Goal: Information Seeking & Learning: Learn about a topic

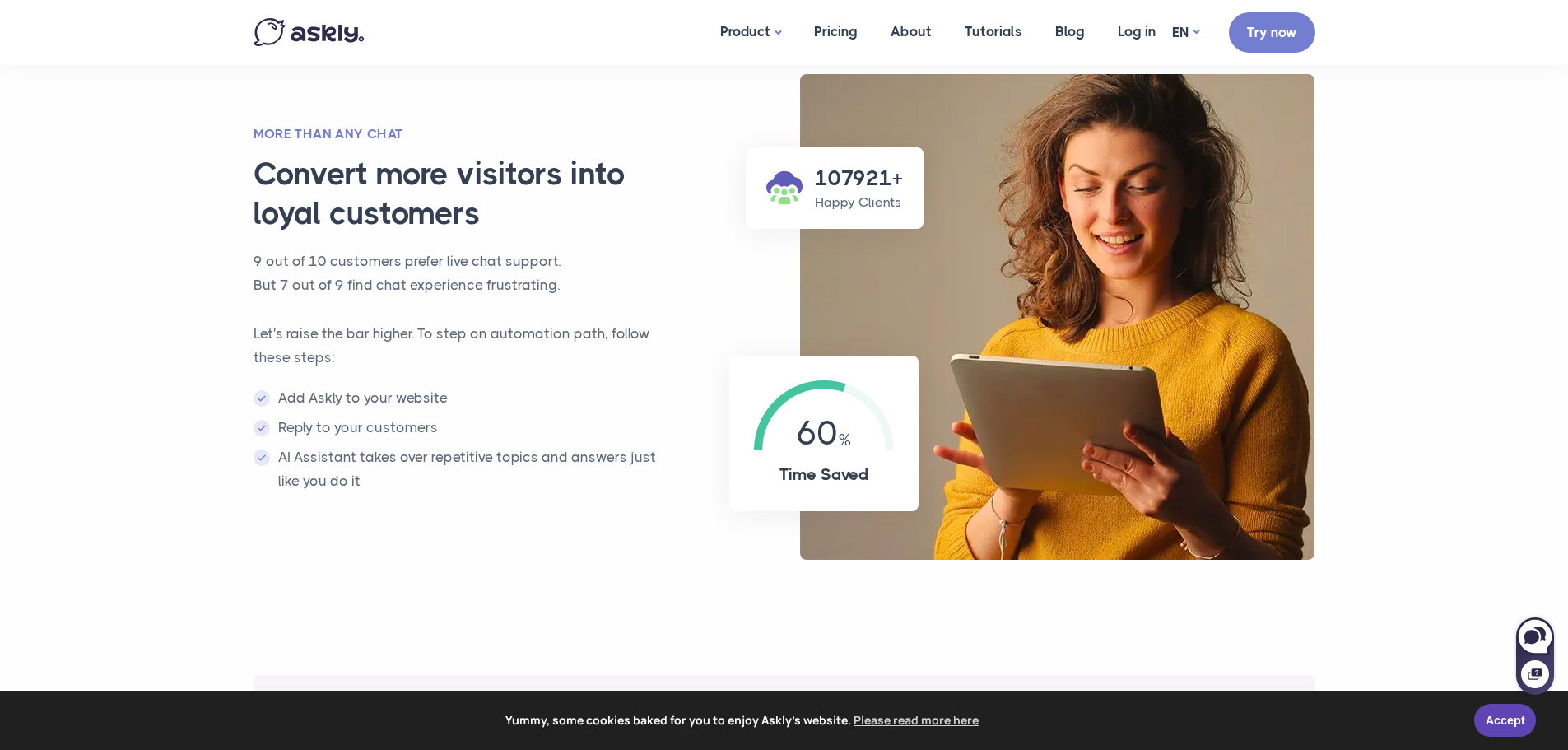
scroll to position [988, 0]
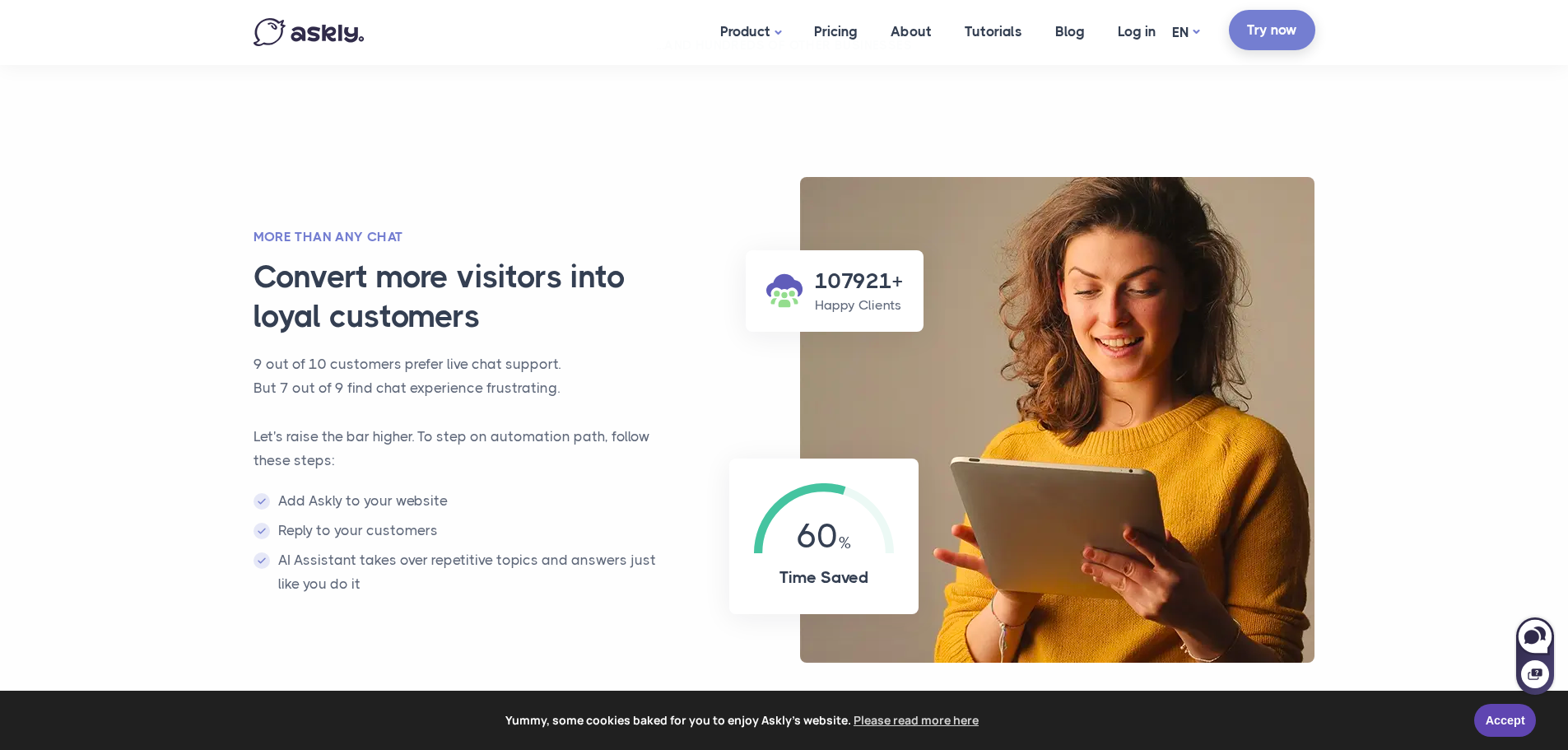
click at [1271, 32] on link "Try now" at bounding box center [1272, 30] width 87 height 40
click at [835, 25] on link "Pricing" at bounding box center [836, 31] width 77 height 63
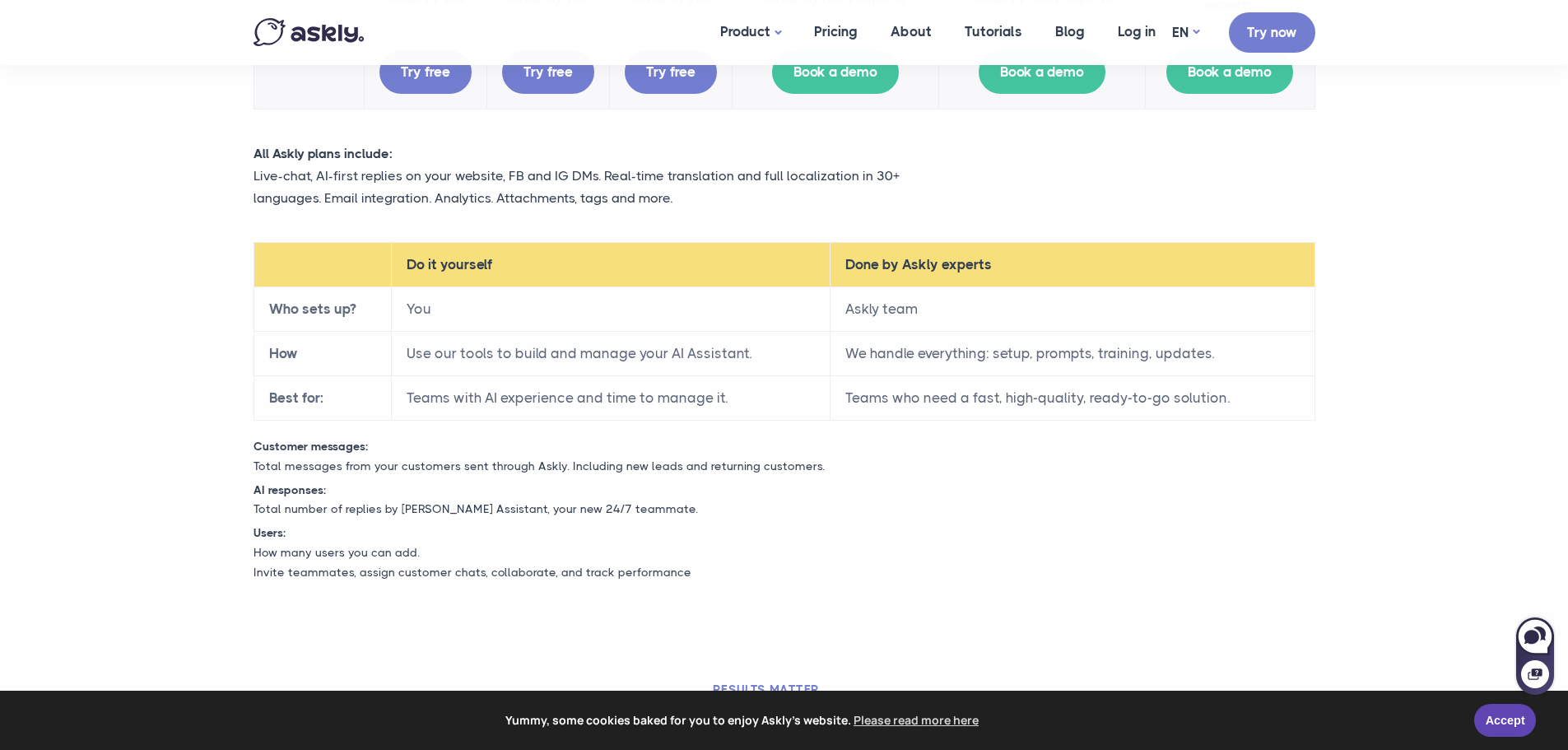
scroll to position [576, 0]
